Goal: Task Accomplishment & Management: Manage account settings

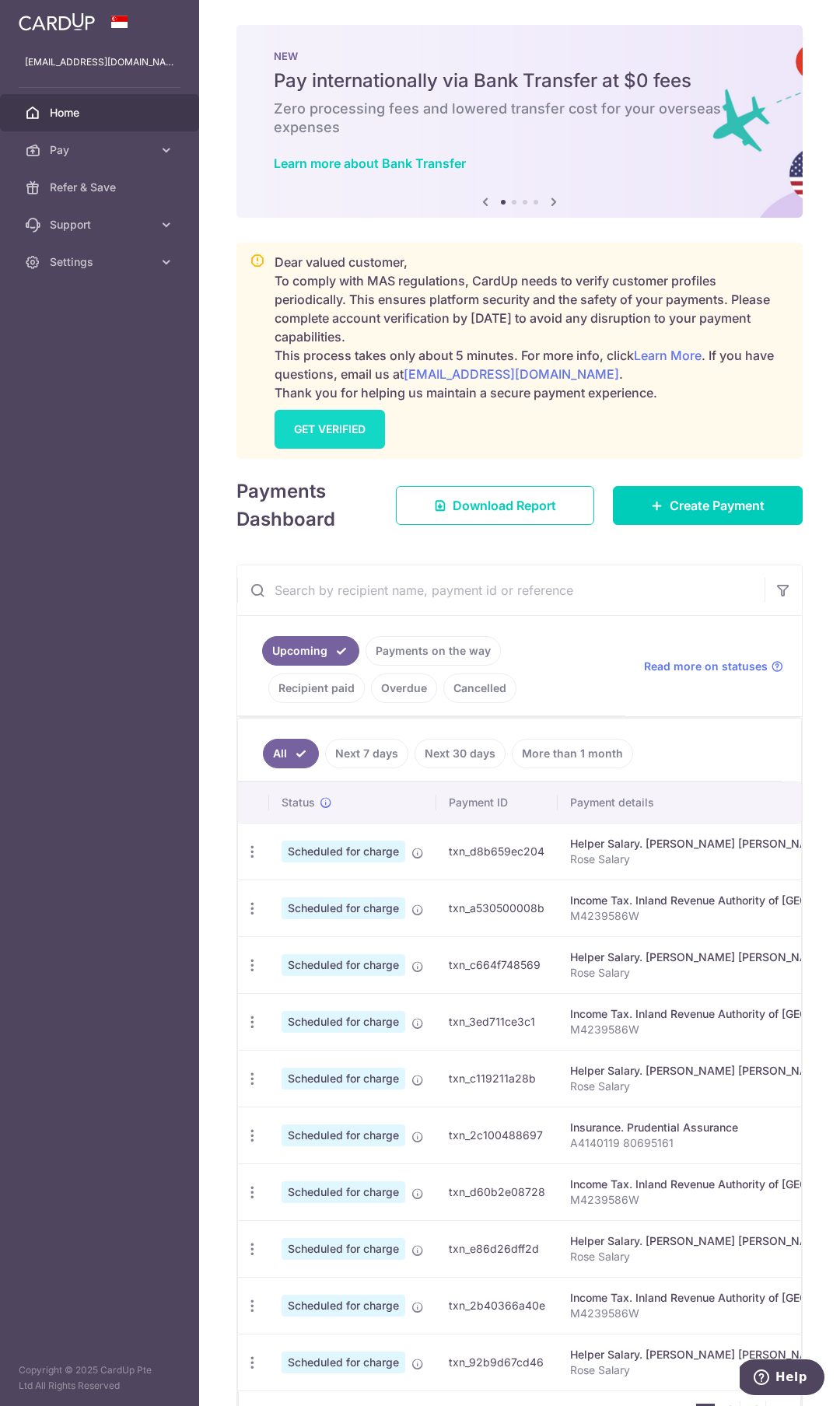
click at [335, 424] on link "GET VERIFIED" at bounding box center [330, 430] width 110 height 39
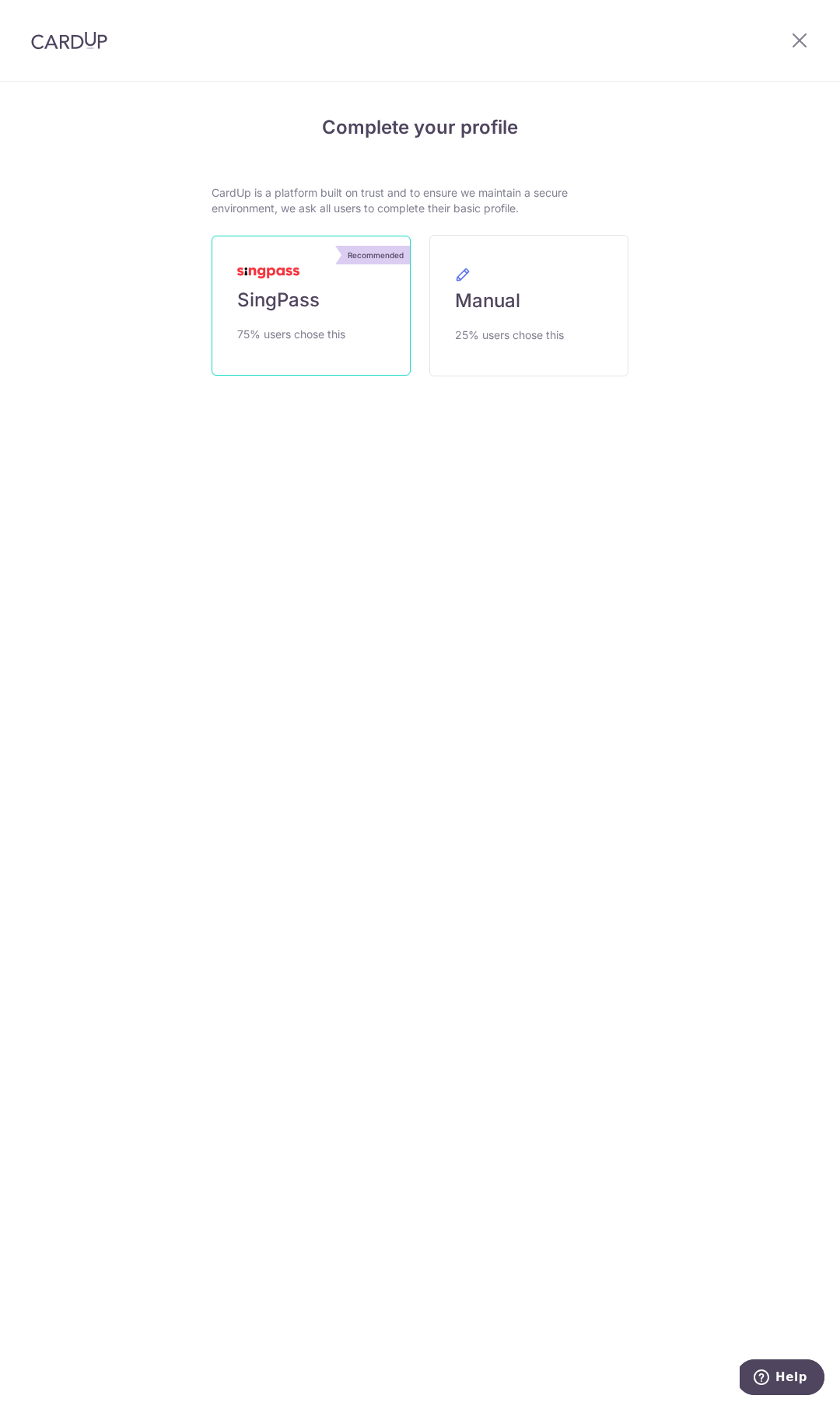
click at [301, 361] on link "Recommended SingPass 75% users chose this" at bounding box center [311, 305] width 199 height 140
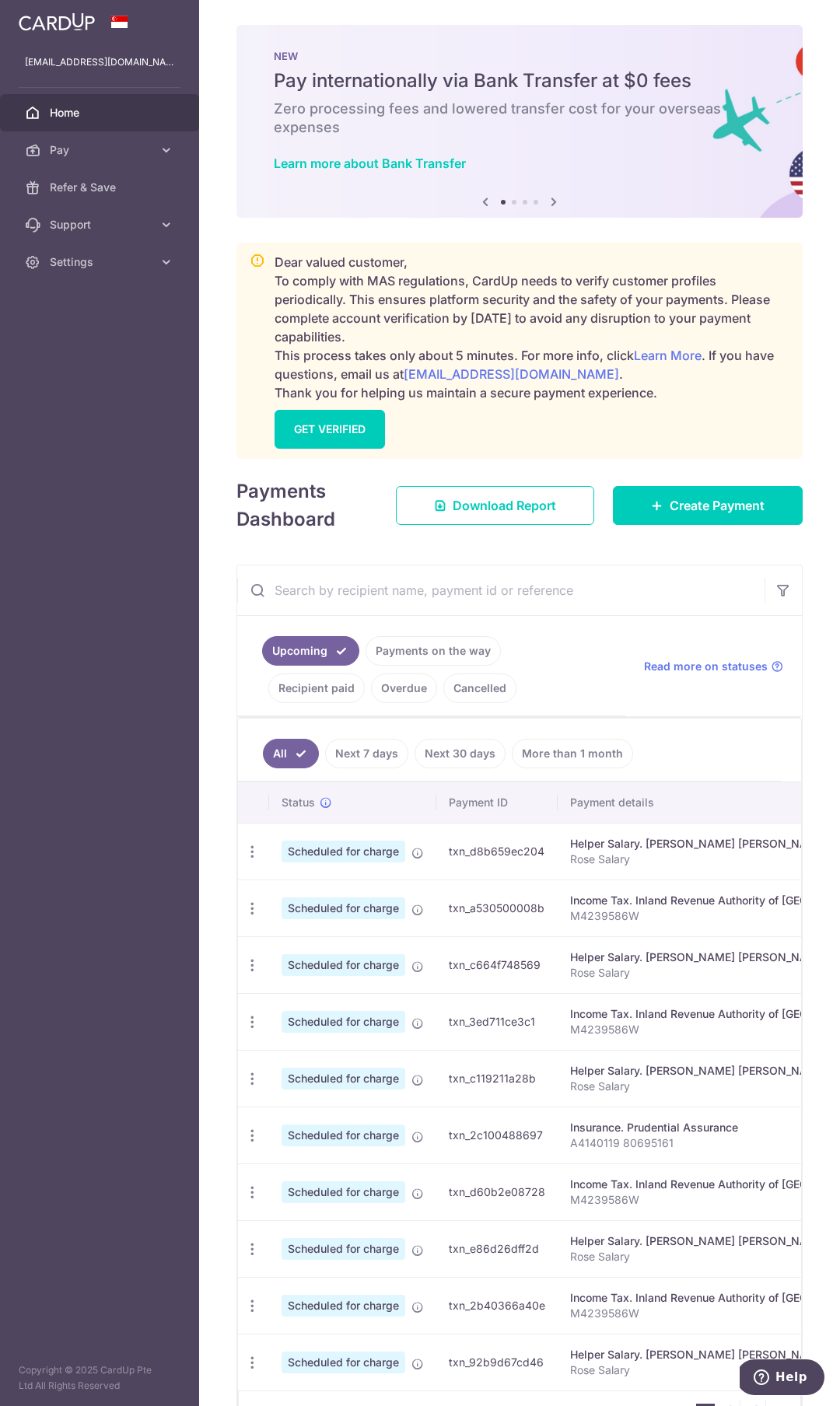
click at [351, 450] on div "Dear valued customer, To comply with MAS regulations, CardUp needs to verify cu…" at bounding box center [519, 350] width 566 height 216
click at [353, 430] on link "GET VERIFIED" at bounding box center [330, 430] width 110 height 39
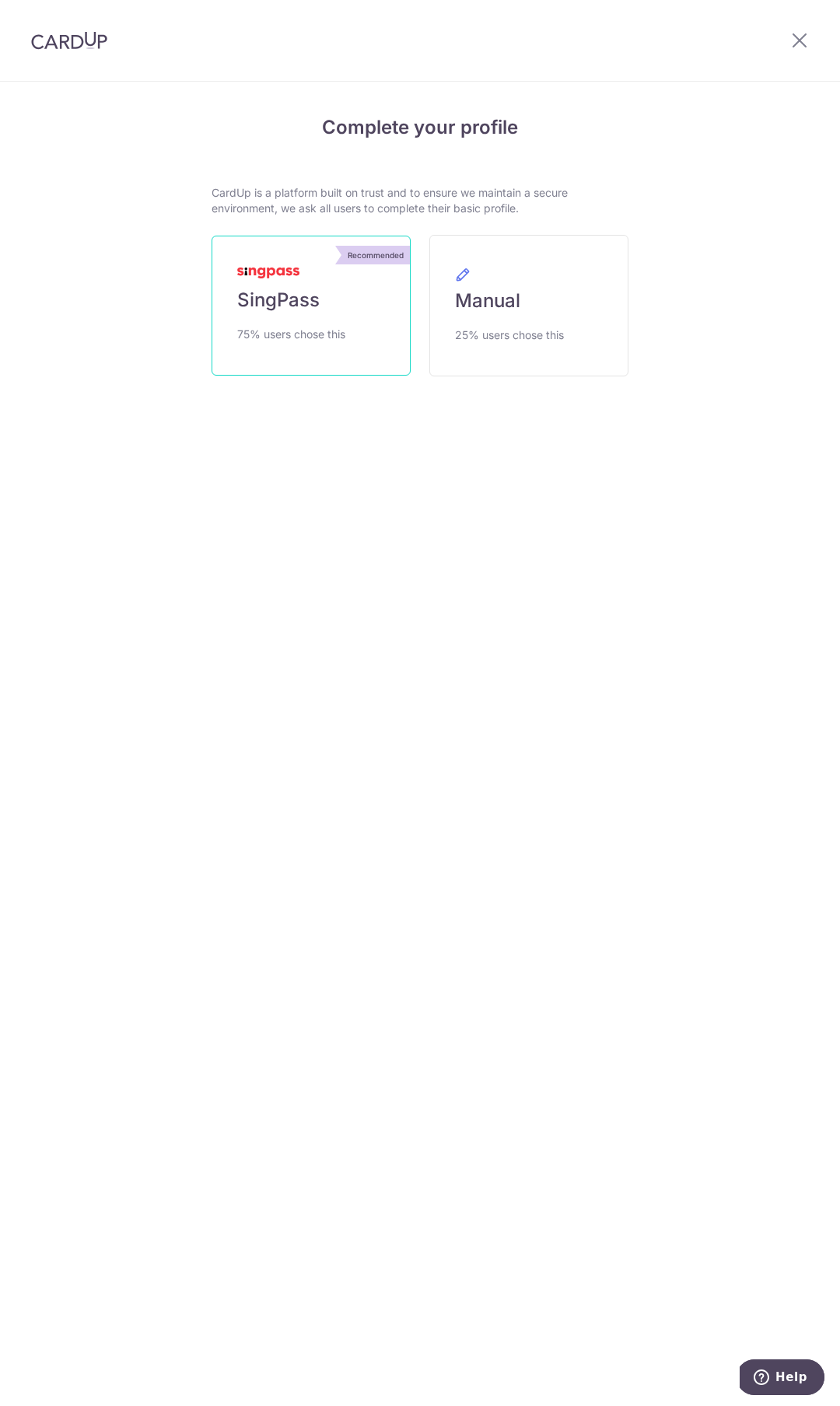
click at [324, 325] on span "75% users chose this" at bounding box center [292, 334] width 108 height 19
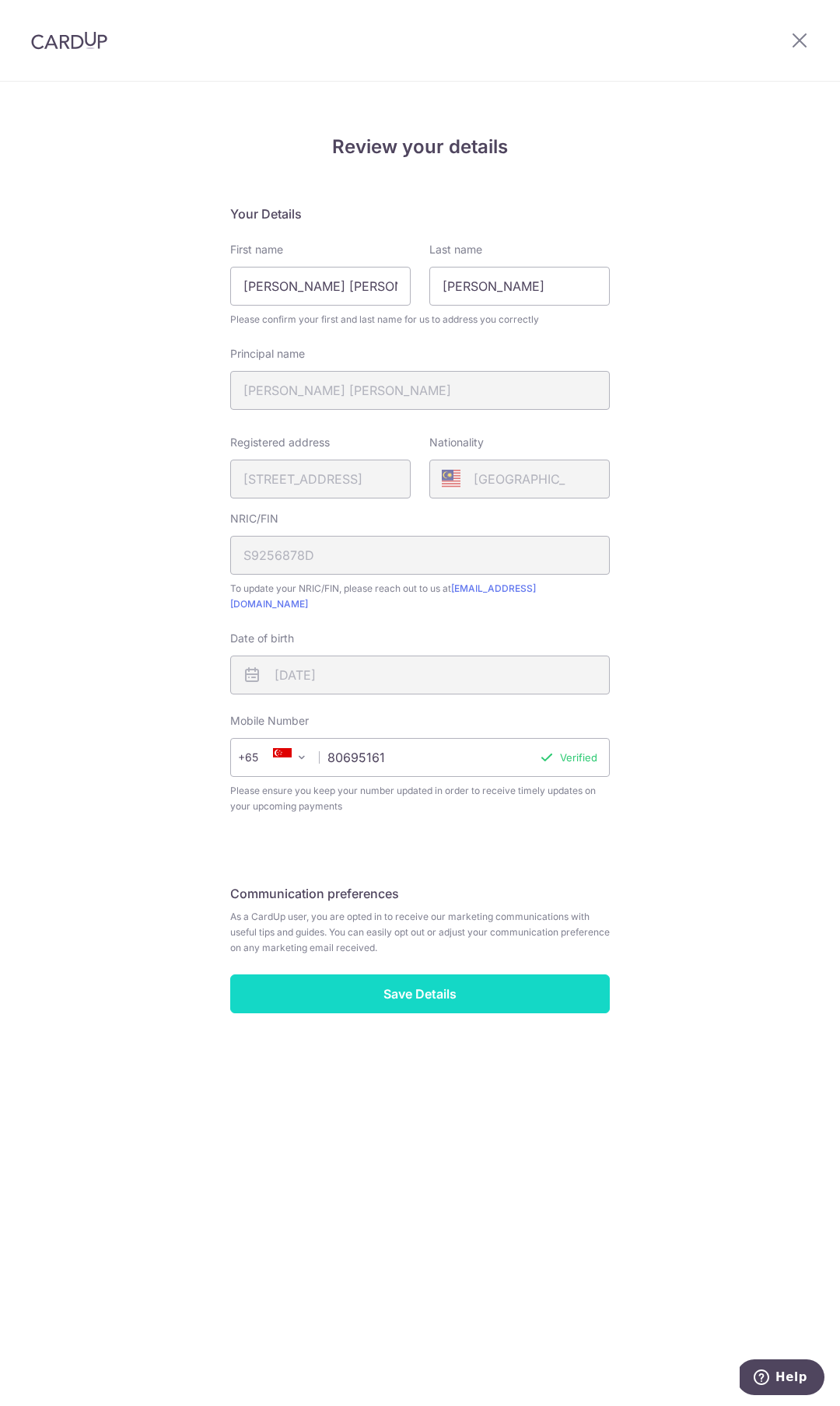
click at [408, 983] on input "Save Details" at bounding box center [420, 994] width 380 height 39
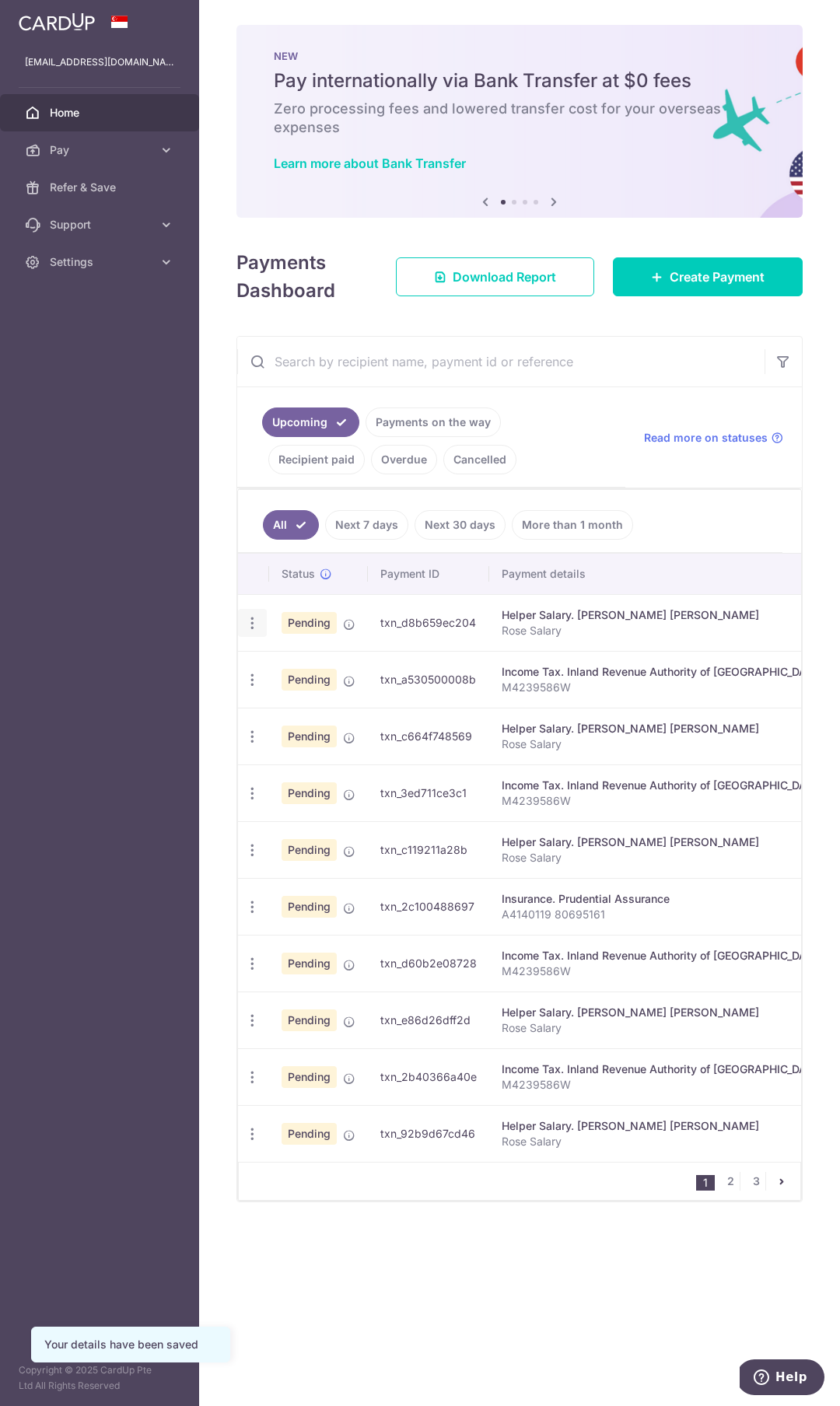
click at [256, 622] on icon "button" at bounding box center [252, 623] width 16 height 16
click at [286, 674] on span "Update payment" at bounding box center [334, 665] width 106 height 19
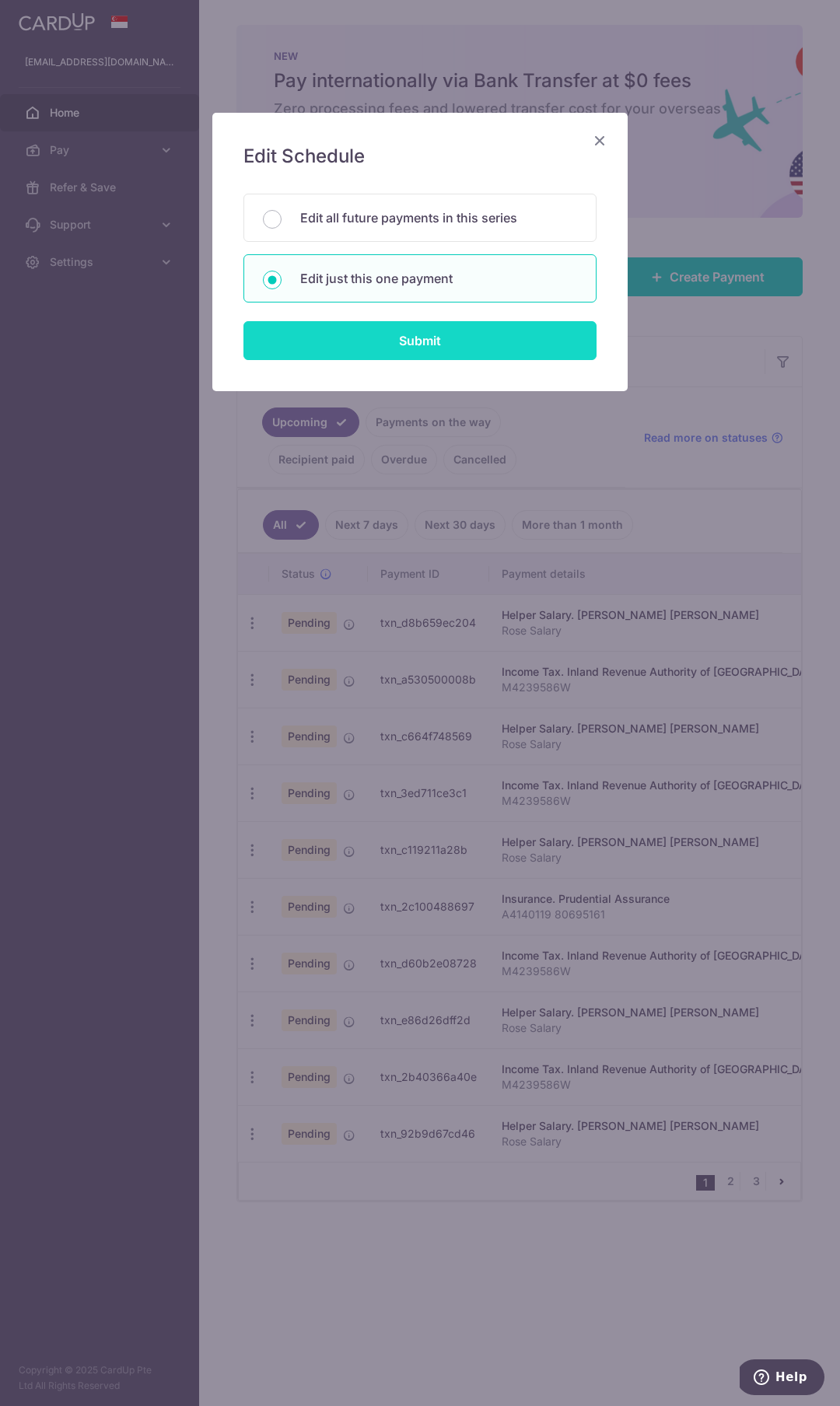
click at [422, 338] on input "Submit" at bounding box center [420, 341] width 353 height 39
radio input "true"
type input "950.00"
type input "[DATE]"
type input "Rose Salary"
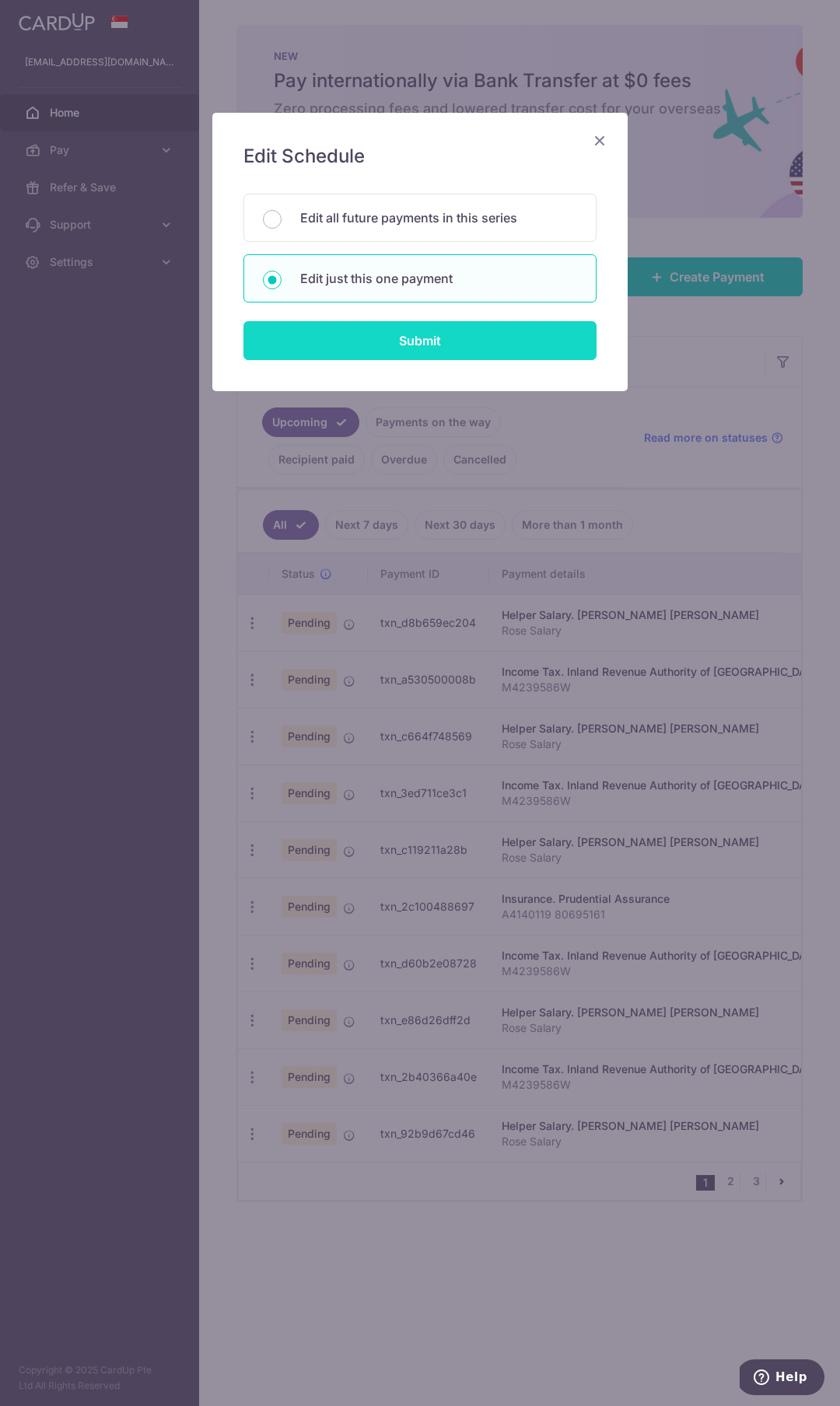
type input "REC185"
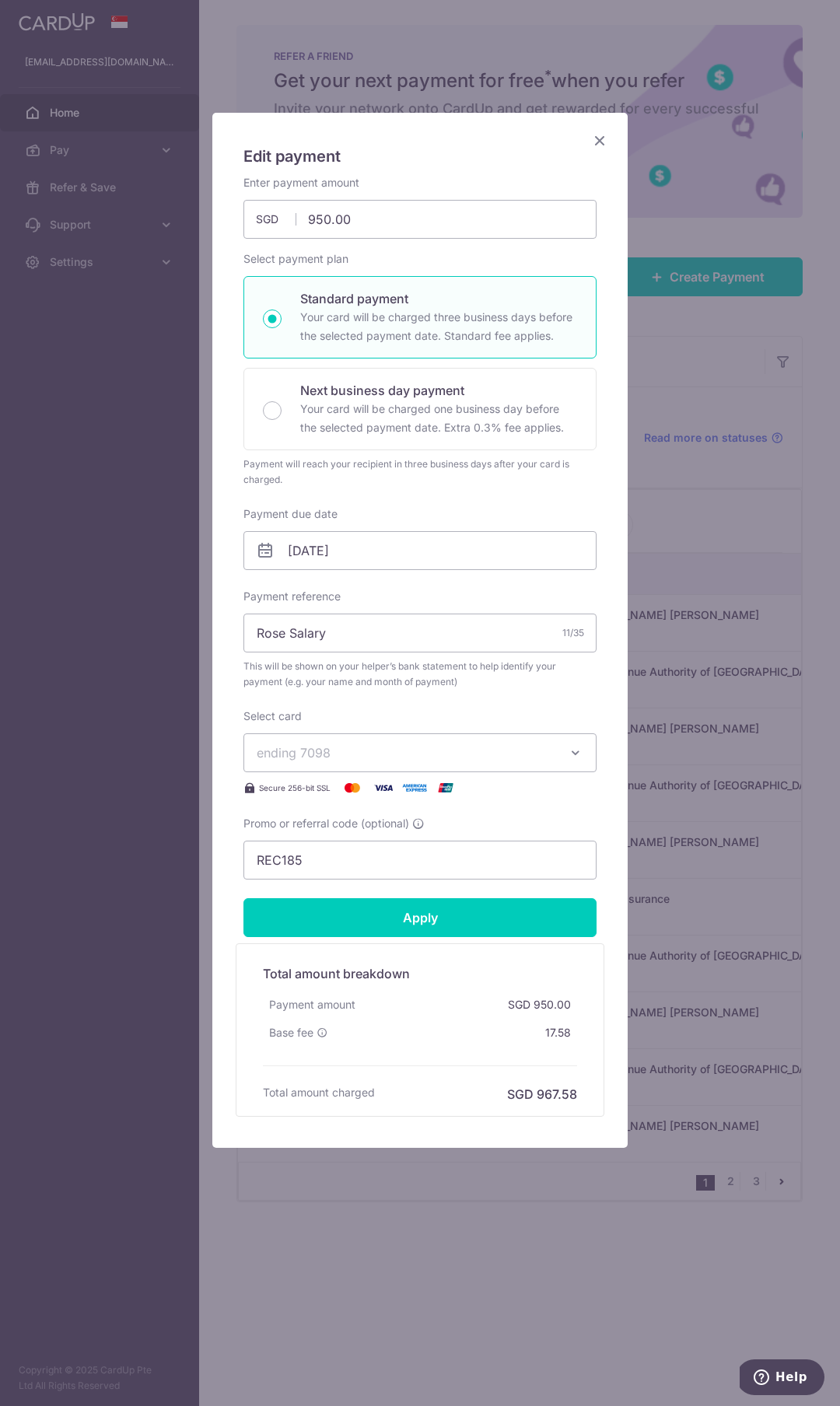
click at [400, 240] on div "Enter payment amount 950.00 950.00 SGD To change the payment amount, please can…" at bounding box center [420, 527] width 353 height 704
click at [405, 221] on input "950.00" at bounding box center [420, 220] width 353 height 39
type input "1,059.60"
click at [462, 636] on input "Rose Salary" at bounding box center [420, 633] width 353 height 39
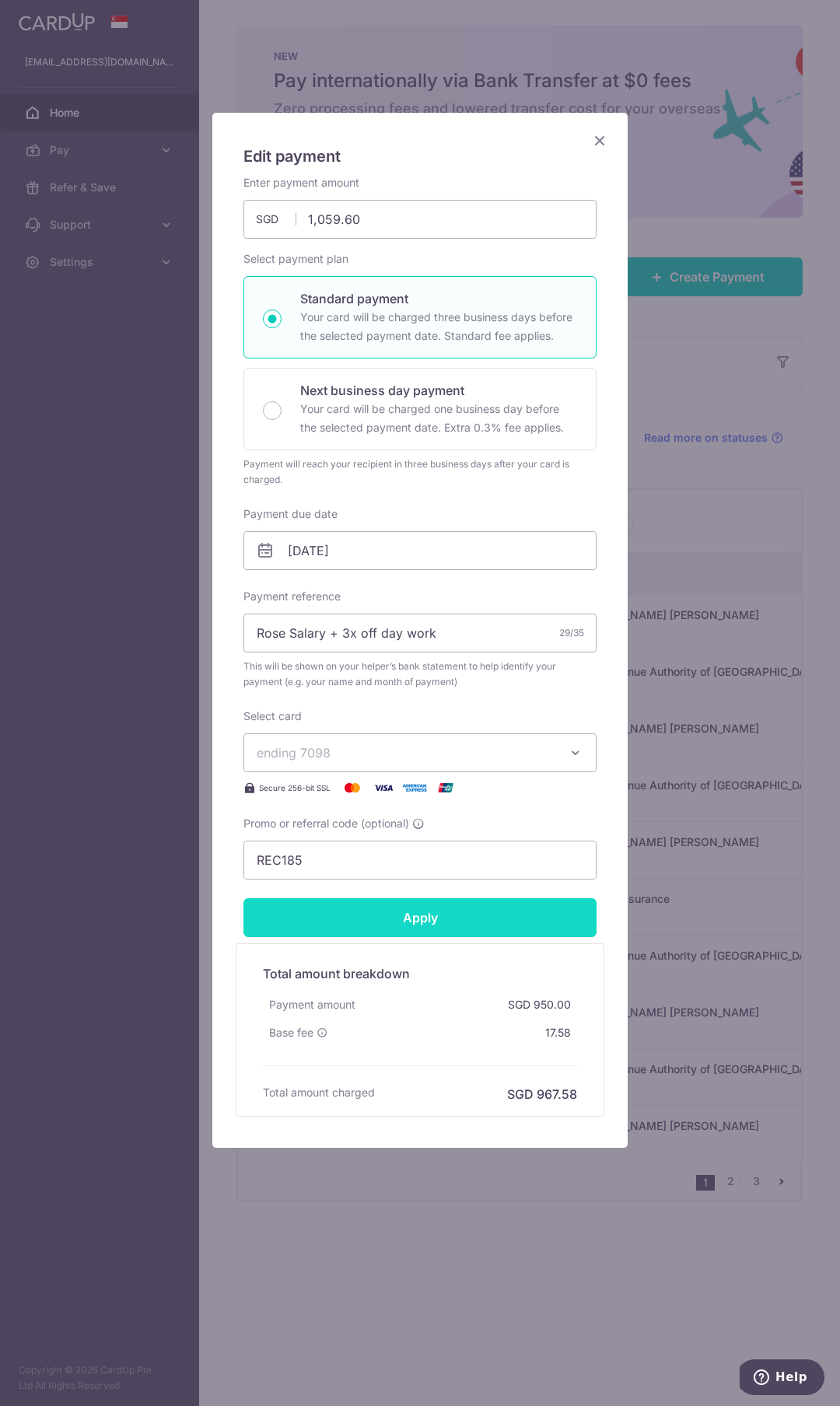
click at [436, 906] on input "Apply" at bounding box center [420, 918] width 353 height 39
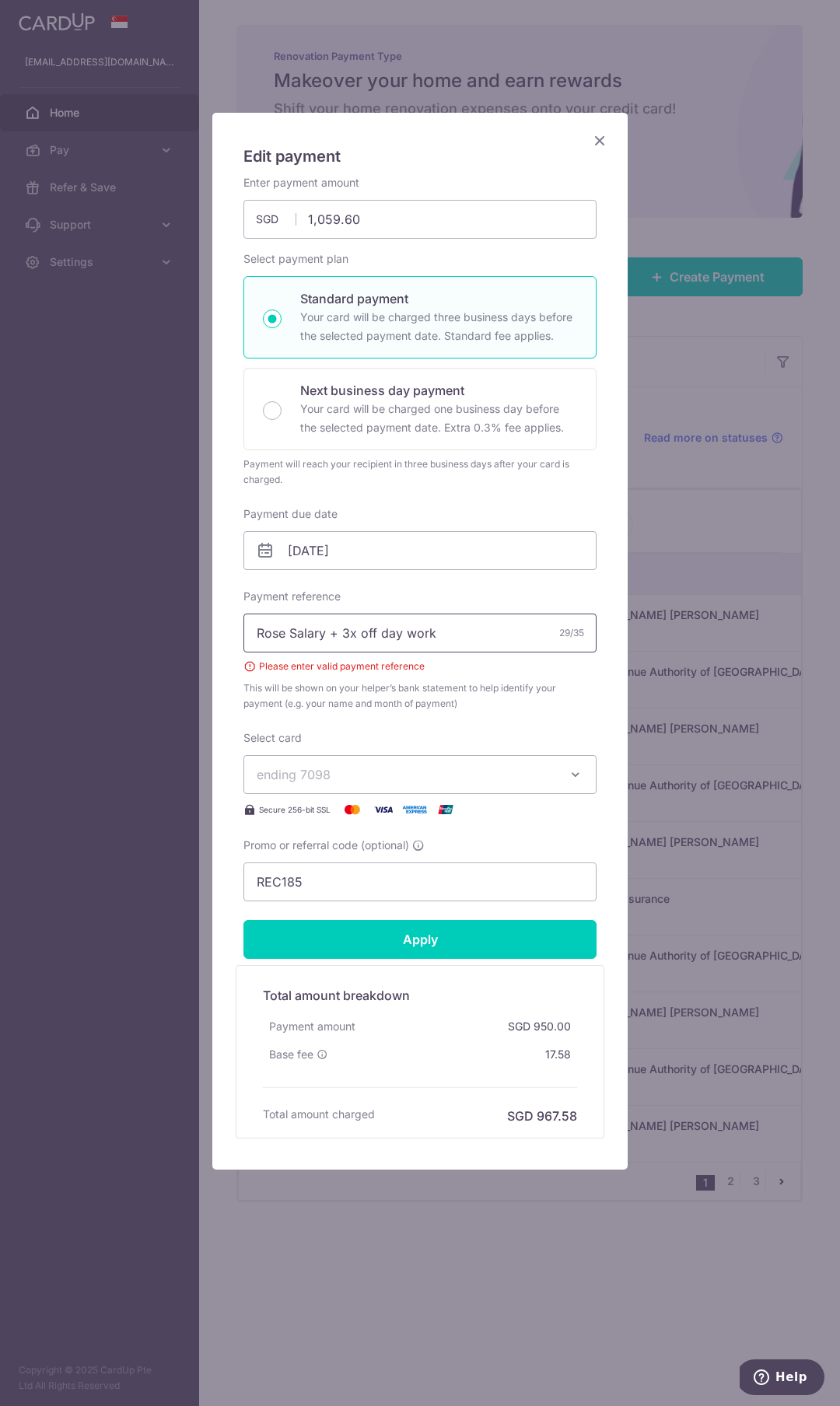
click at [339, 636] on input "Rose Salary + 3x off day work" at bounding box center [420, 633] width 353 height 39
type input "Rose Salary and 3x off day work"
click at [400, 938] on input "Apply" at bounding box center [420, 940] width 353 height 39
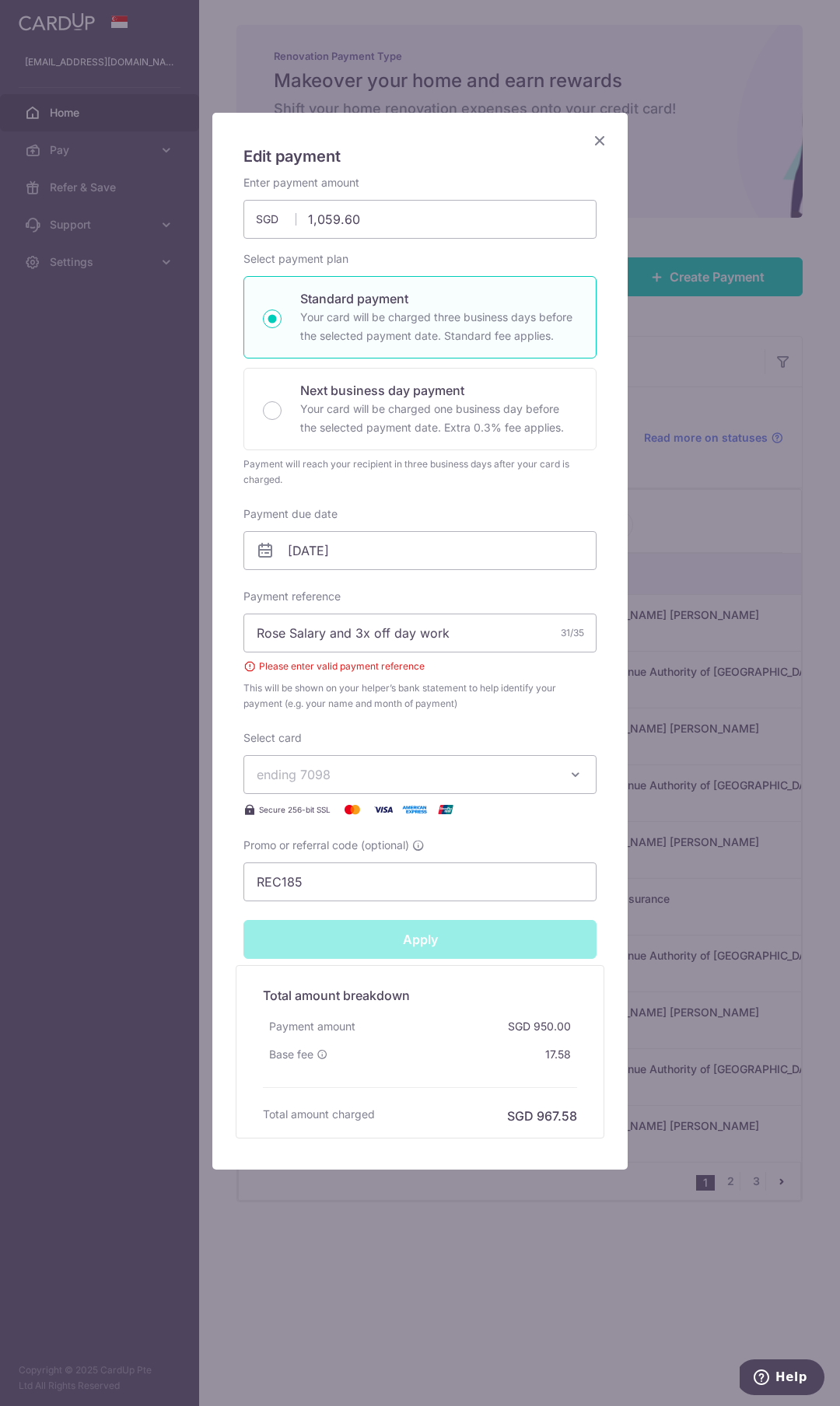
type input "Successfully Applied"
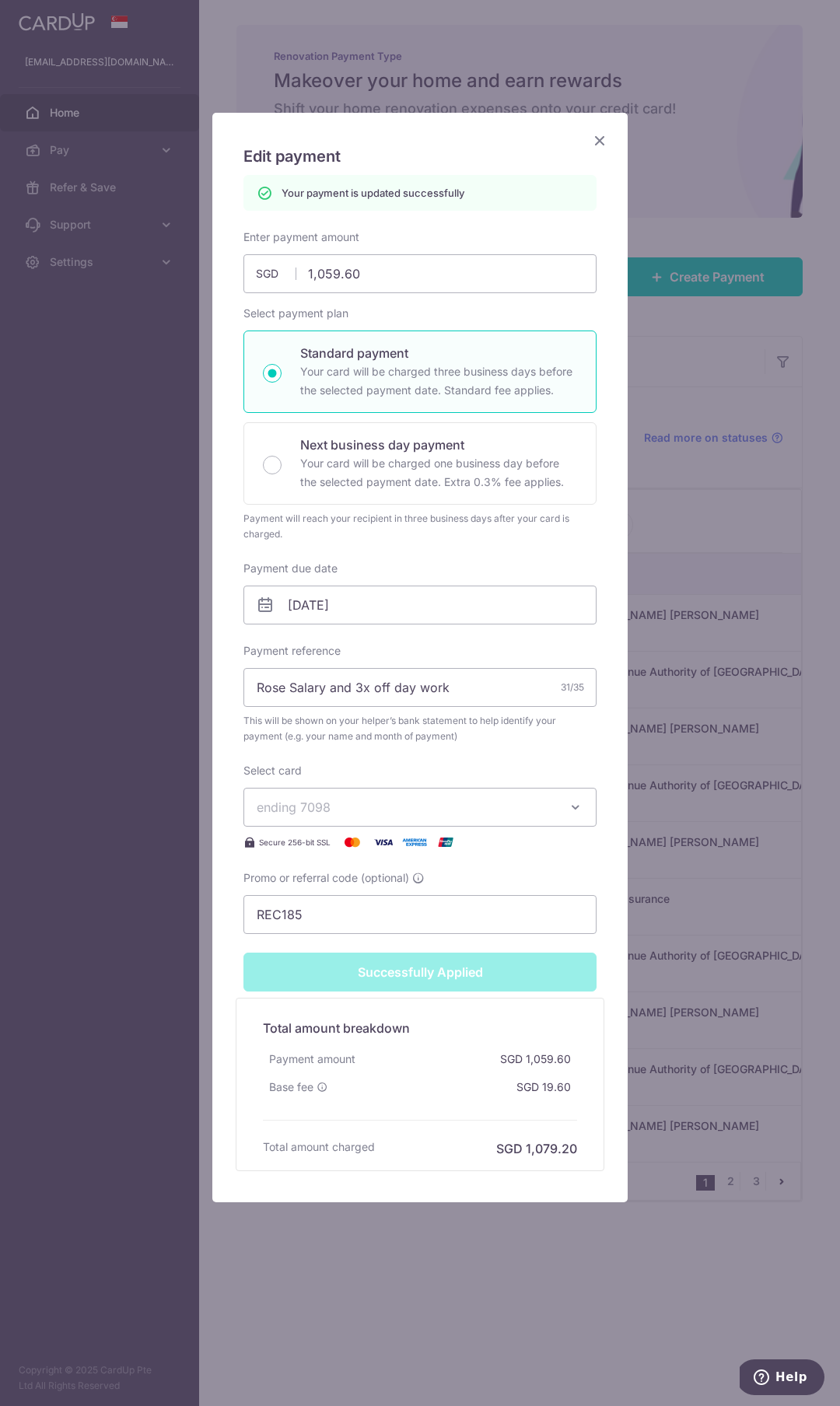
click at [596, 134] on icon "Close" at bounding box center [599, 141] width 19 height 20
